Goal: Check status: Check status

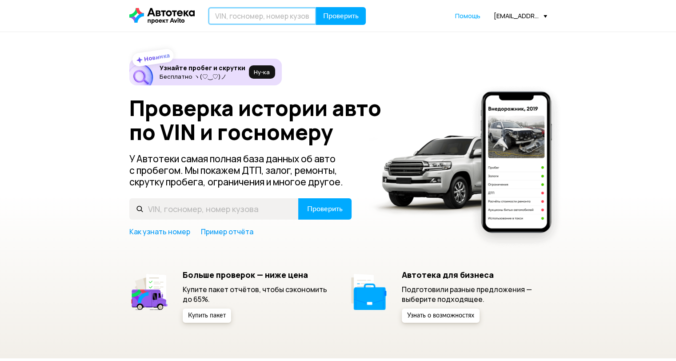
click at [292, 14] on input "text" at bounding box center [262, 16] width 109 height 18
paste input "[US_VEHICLE_IDENTIFICATION_NUMBER]"
type input "[US_VEHICLE_IDENTIFICATION_NUMBER]"
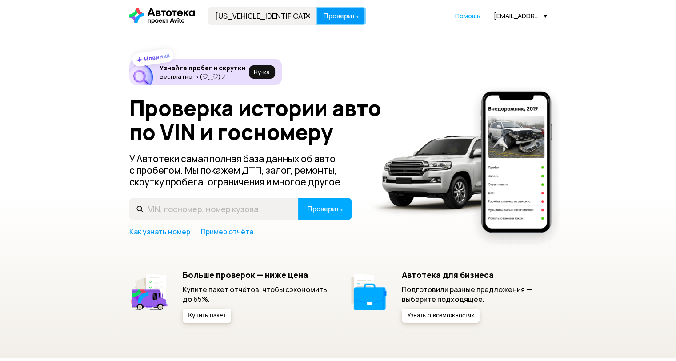
click at [345, 14] on span "Проверить" at bounding box center [341, 15] width 36 height 7
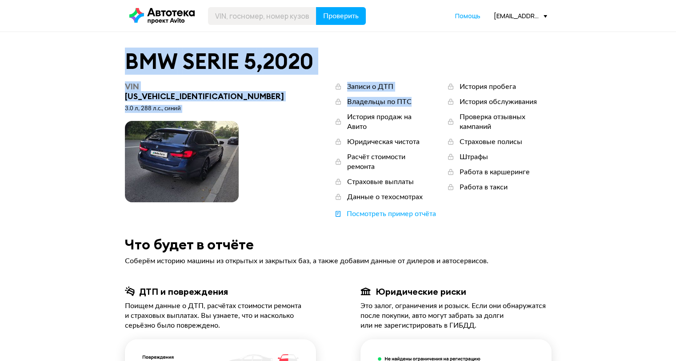
drag, startPoint x: 103, startPoint y: 47, endPoint x: 367, endPoint y: 73, distance: 265.4
click at [368, 61] on div "BMW SERIE 5 , 2020" at bounding box center [338, 61] width 427 height 23
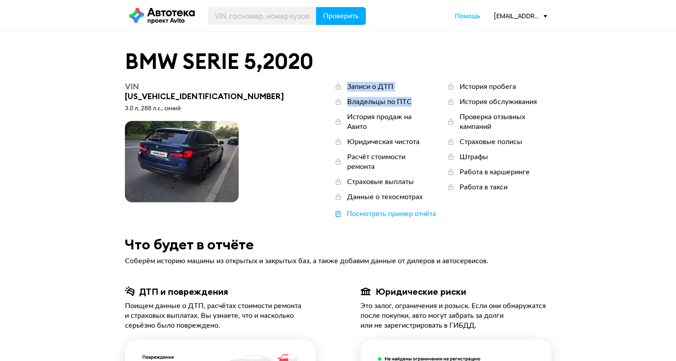
drag, startPoint x: 63, startPoint y: 36, endPoint x: 381, endPoint y: 86, distance: 321.8
click at [378, 87] on div "VIN [US_VEHICLE_IDENTIFICATION_NUMBER] 3.0 л, 288 л.c., синий Записи о ДТП Влад…" at bounding box center [338, 150] width 427 height 137
